Goal: Transaction & Acquisition: Purchase product/service

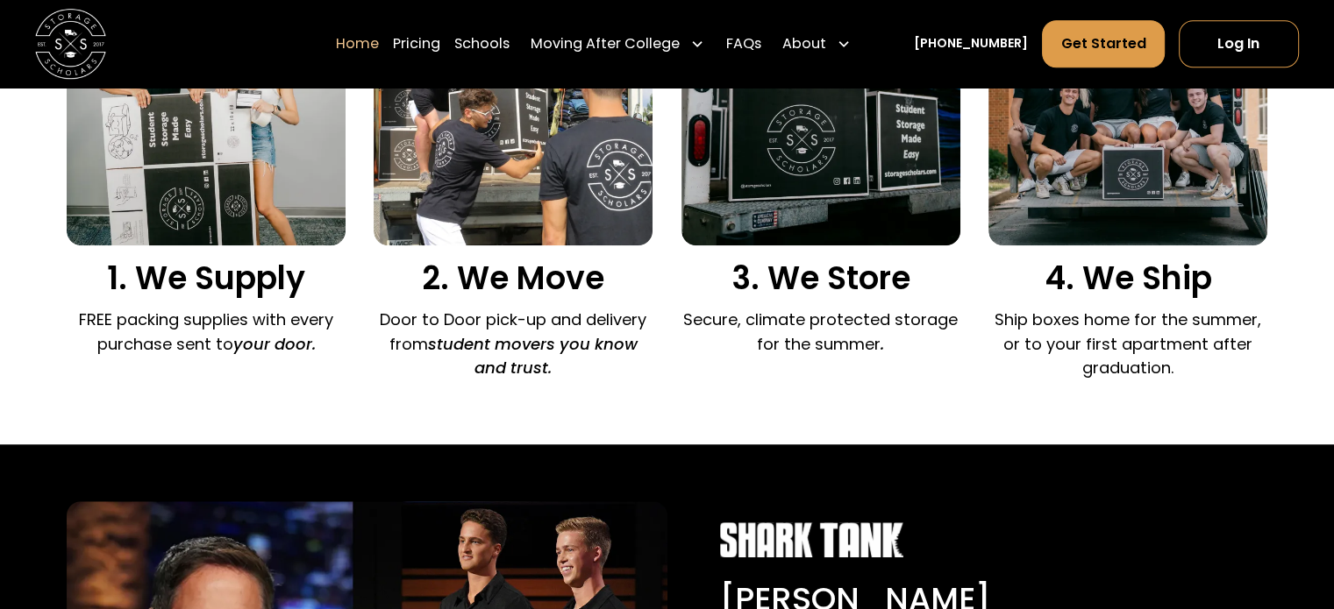
scroll to position [1382, 0]
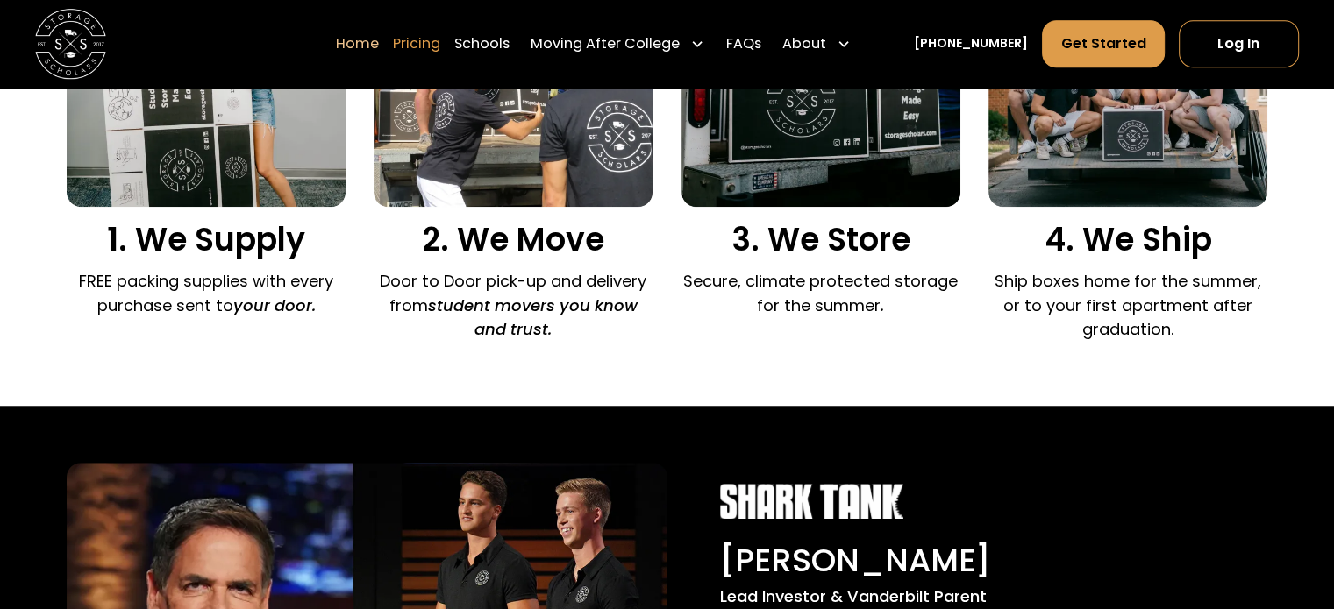
click at [435, 45] on link "Pricing" at bounding box center [416, 43] width 47 height 49
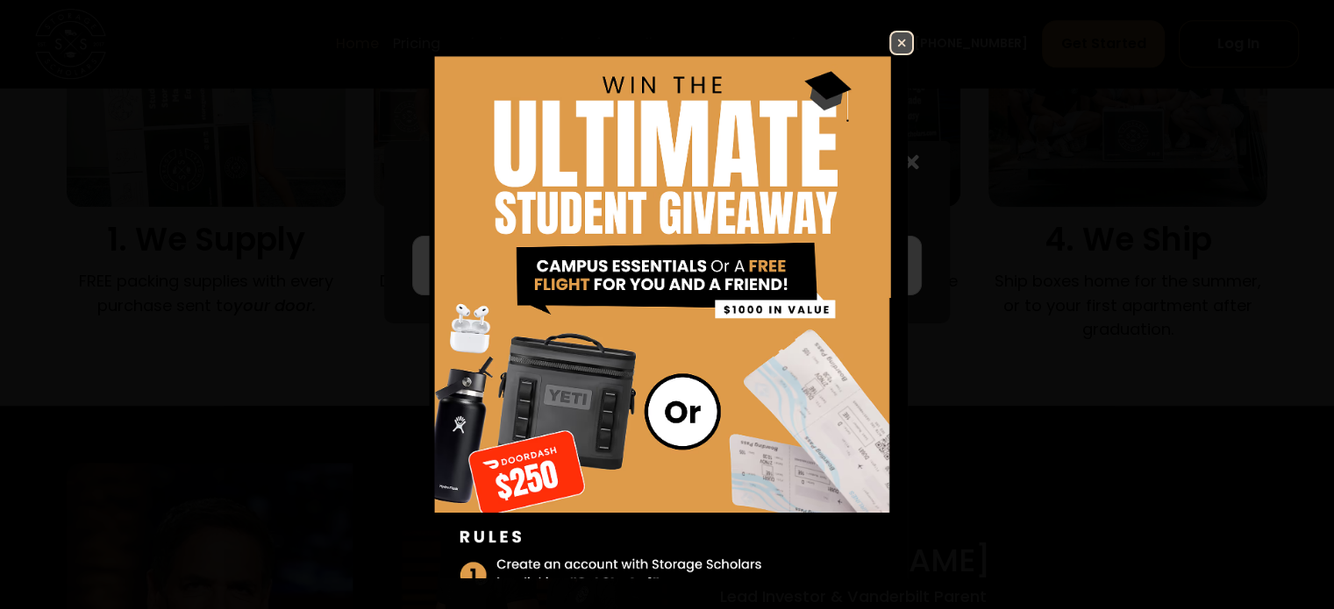
click at [891, 40] on img at bounding box center [901, 42] width 21 height 21
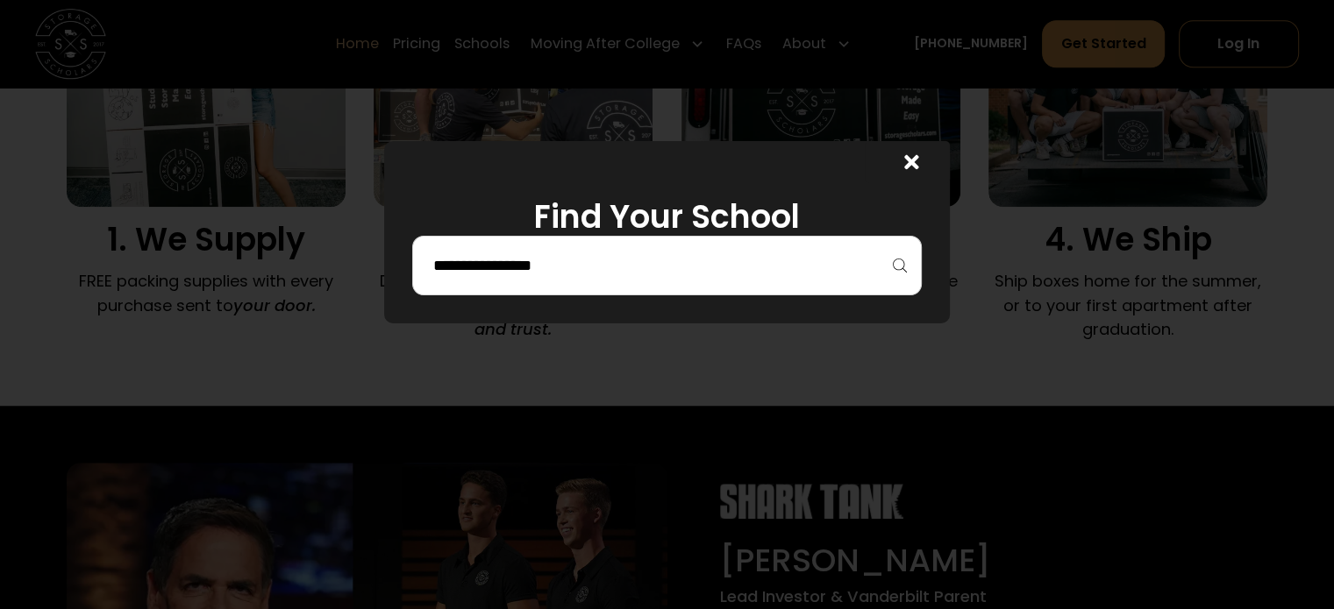
click at [744, 234] on h1 "Find Your School" at bounding box center [666, 217] width 509 height 39
click at [627, 271] on input "search" at bounding box center [667, 266] width 472 height 30
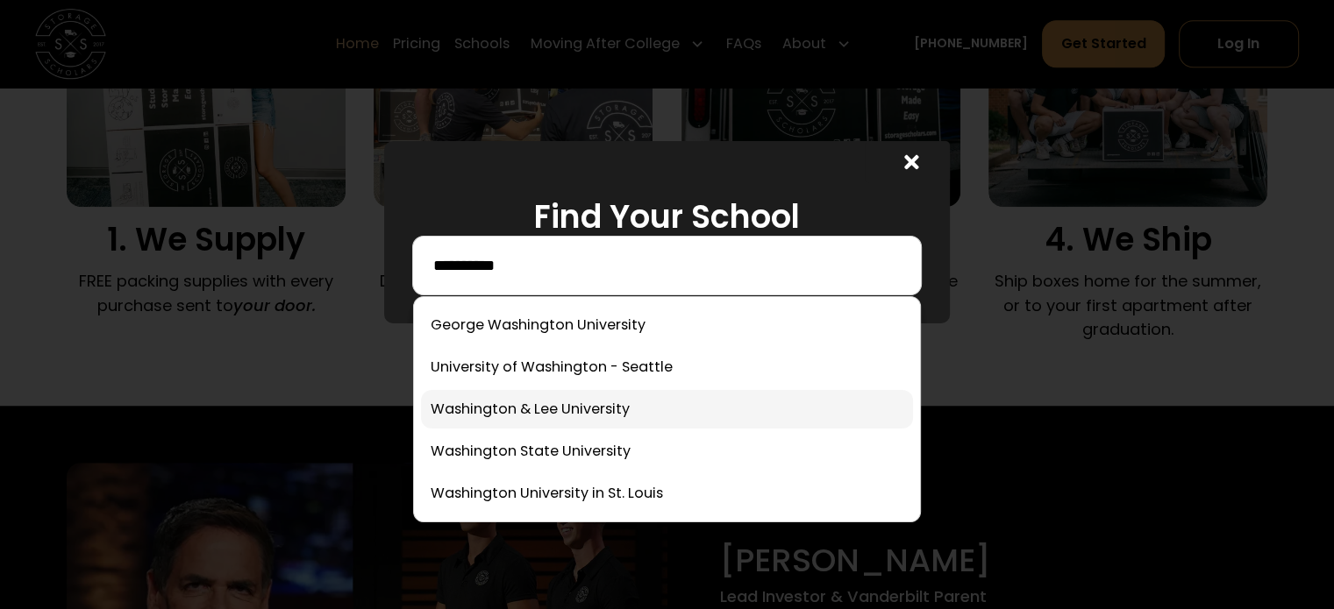
type input "**********"
click at [627, 411] on link at bounding box center [666, 409] width 491 height 39
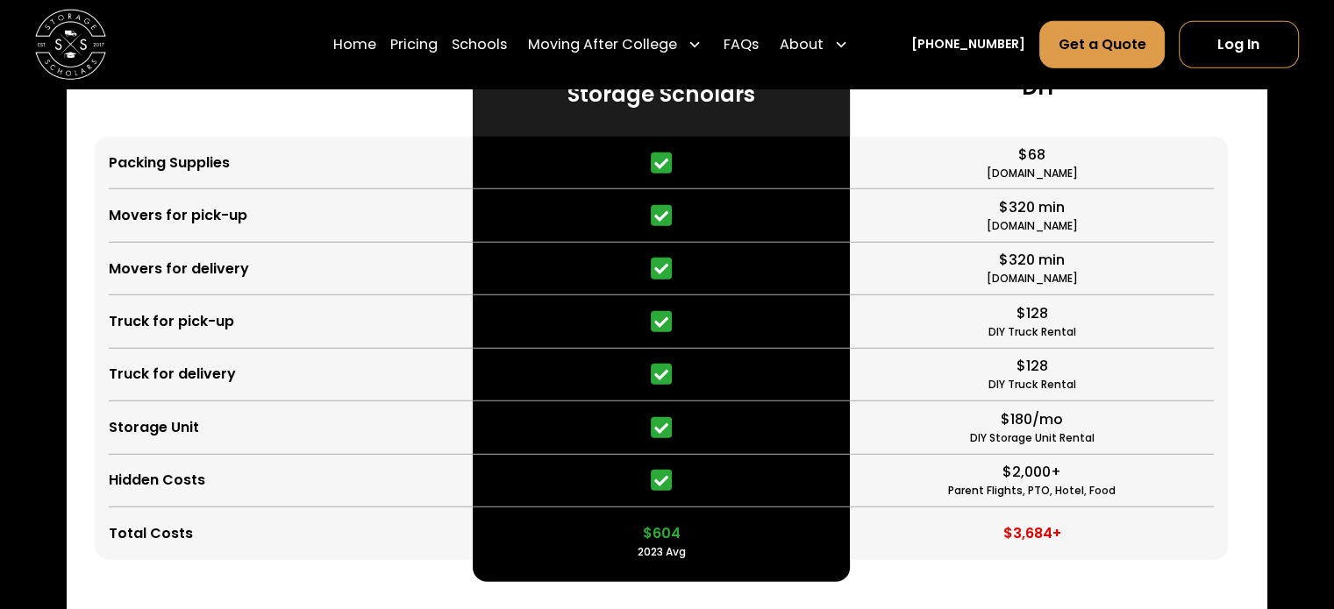
scroll to position [4720, 0]
